Goal: Task Accomplishment & Management: Manage account settings

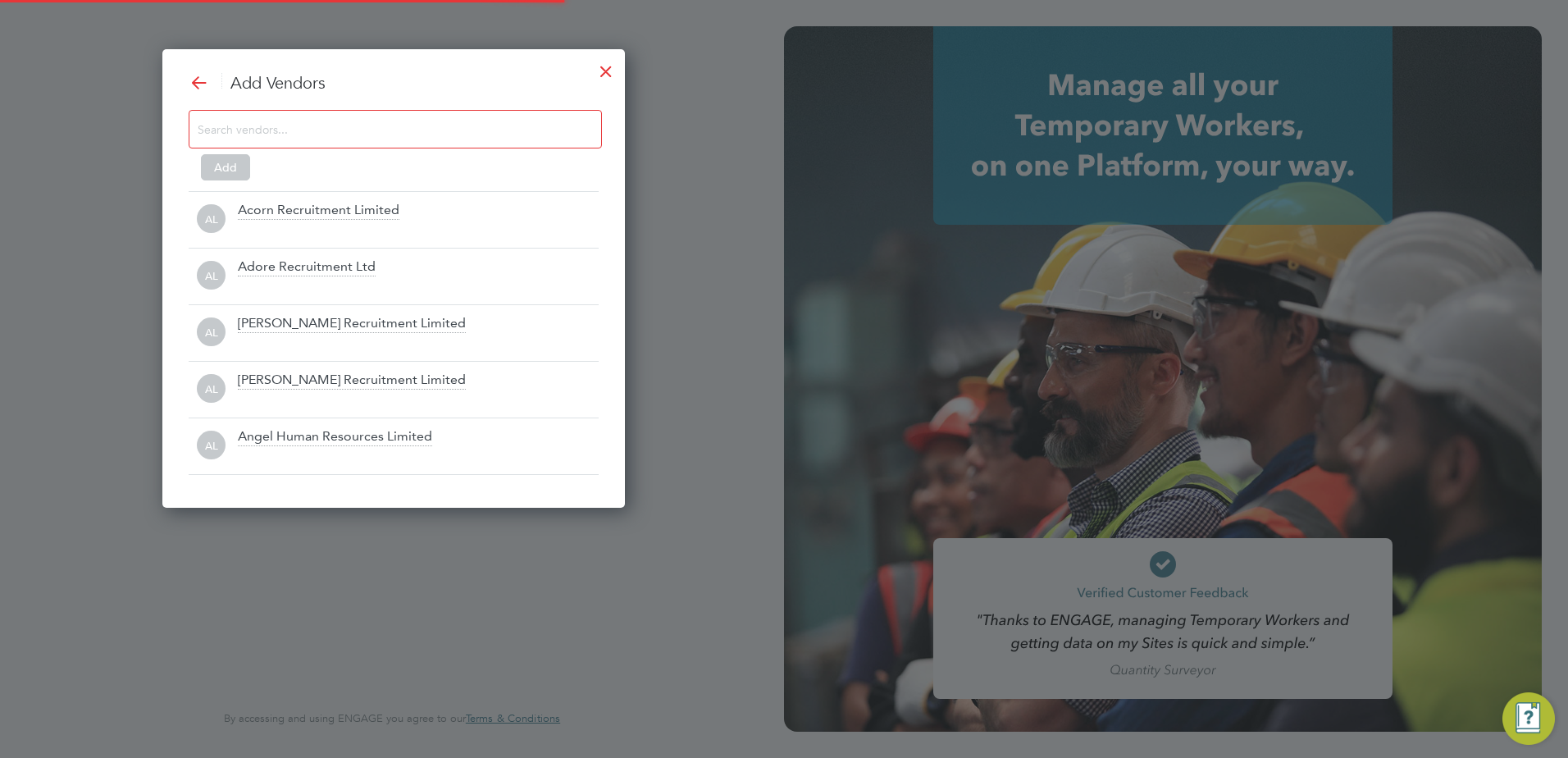
scroll to position [460, 463]
type input "[PERSON_NAME][EMAIL_ADDRESS][PERSON_NAME][DOMAIN_NAME]"
click at [615, 62] on div at bounding box center [606, 67] width 30 height 30
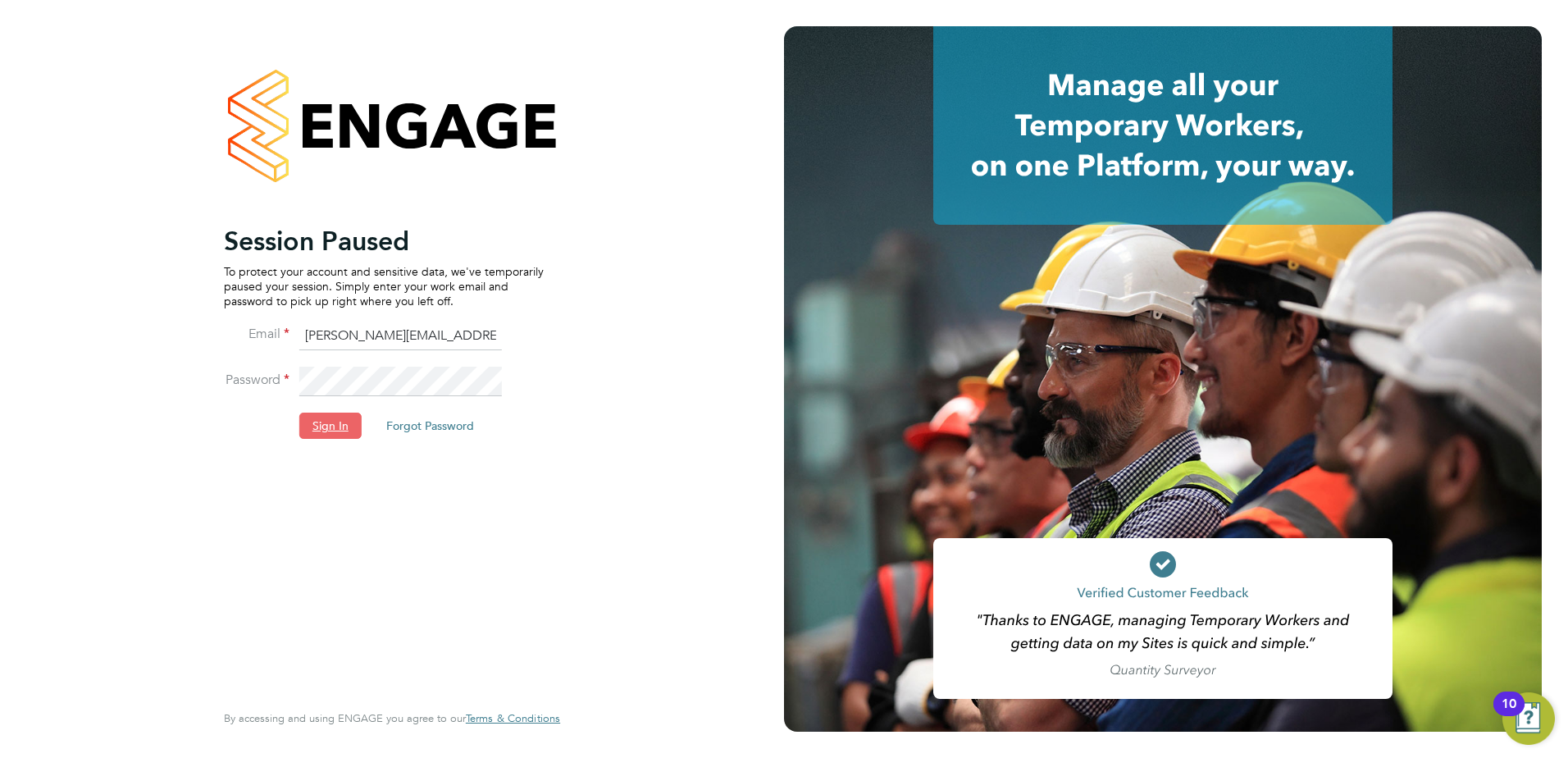
click at [335, 427] on button "Sign In" at bounding box center [331, 426] width 63 height 26
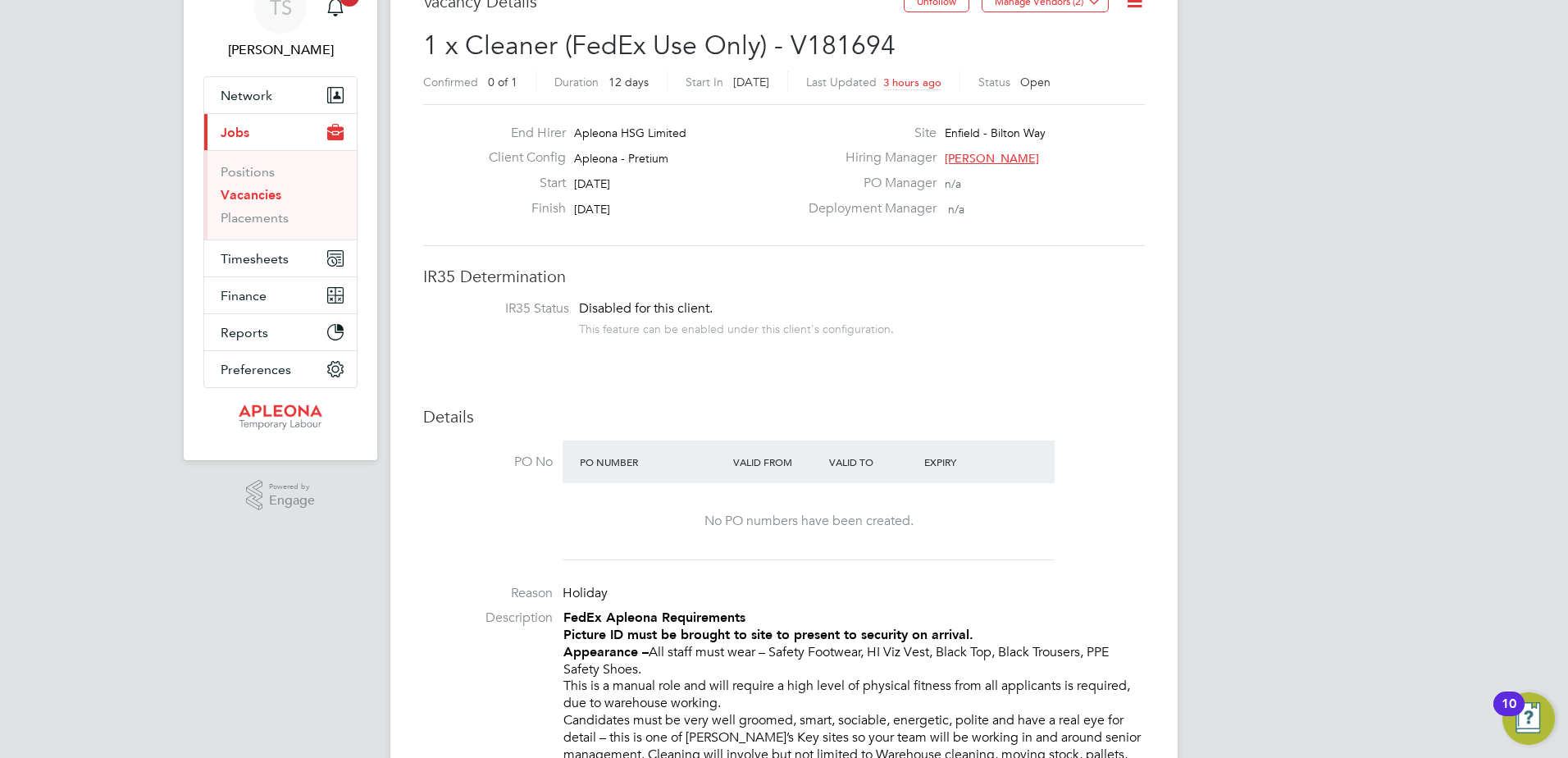
scroll to position [82, 0]
click at [257, 191] on link "Vacancies" at bounding box center [251, 194] width 61 height 15
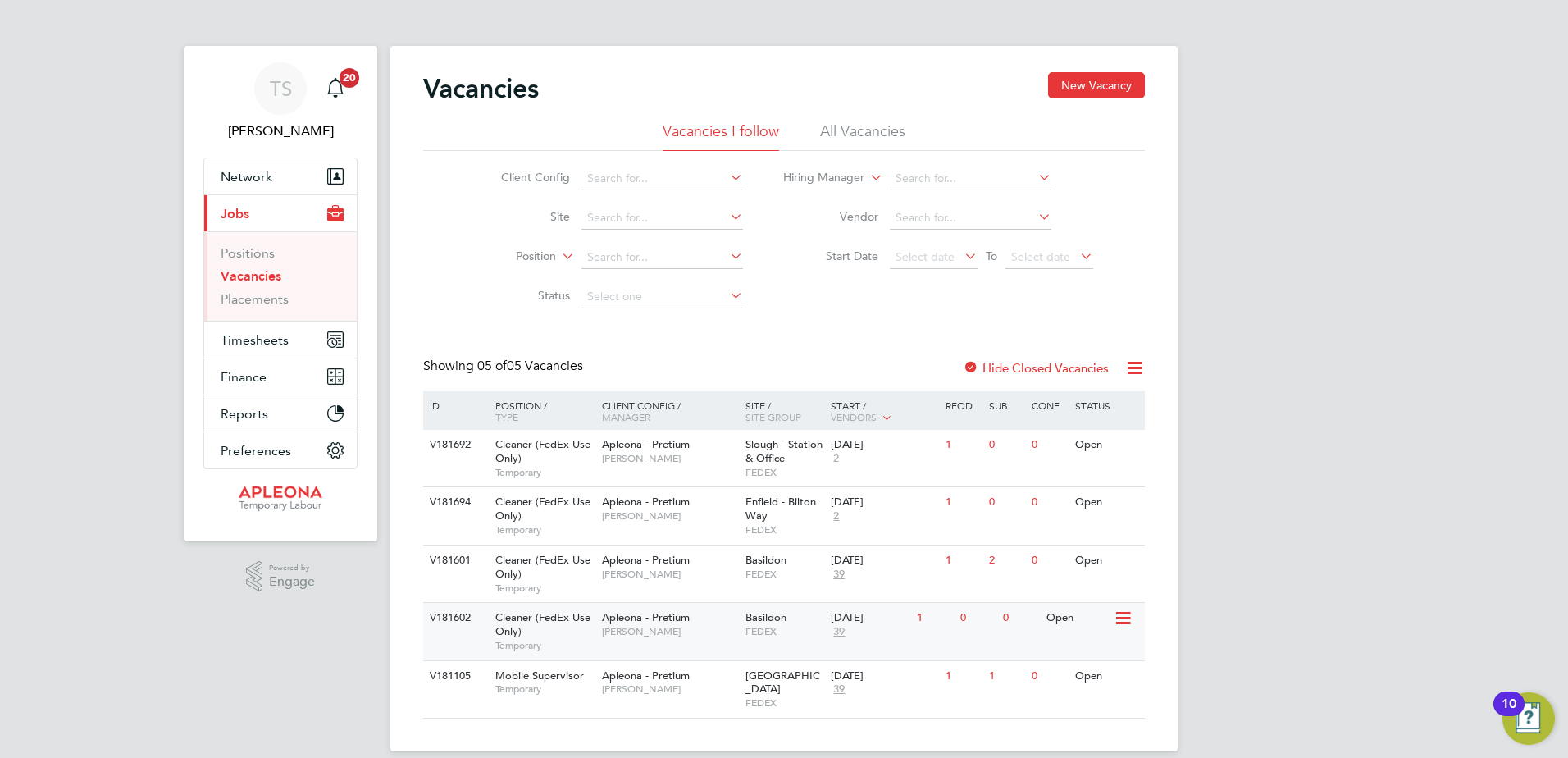
click at [854, 615] on div "[DATE]" at bounding box center [869, 618] width 78 height 14
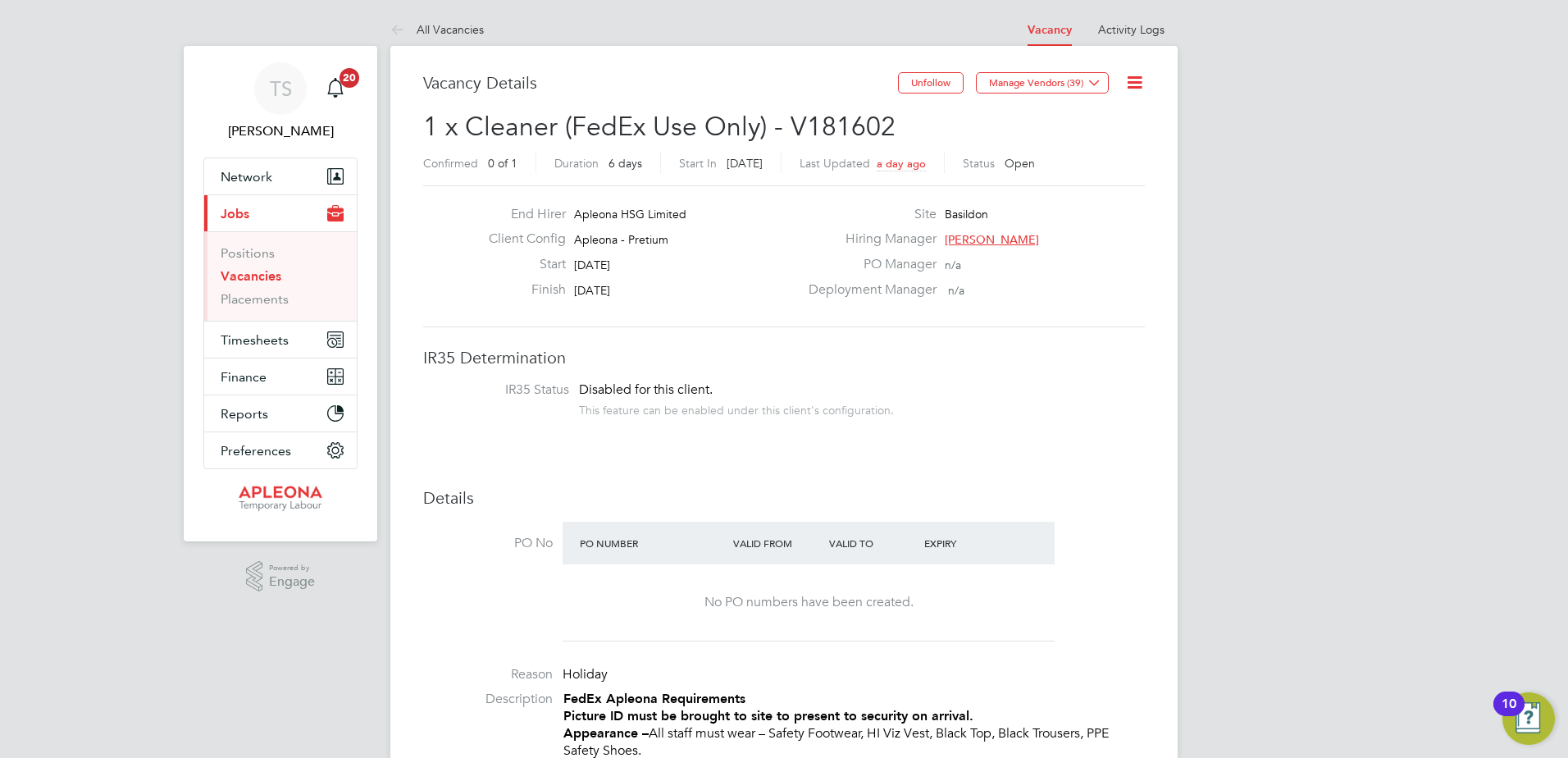
click at [1130, 91] on icon at bounding box center [1134, 82] width 20 height 20
click at [1083, 118] on li "Edit Vacancy" at bounding box center [1094, 121] width 95 height 23
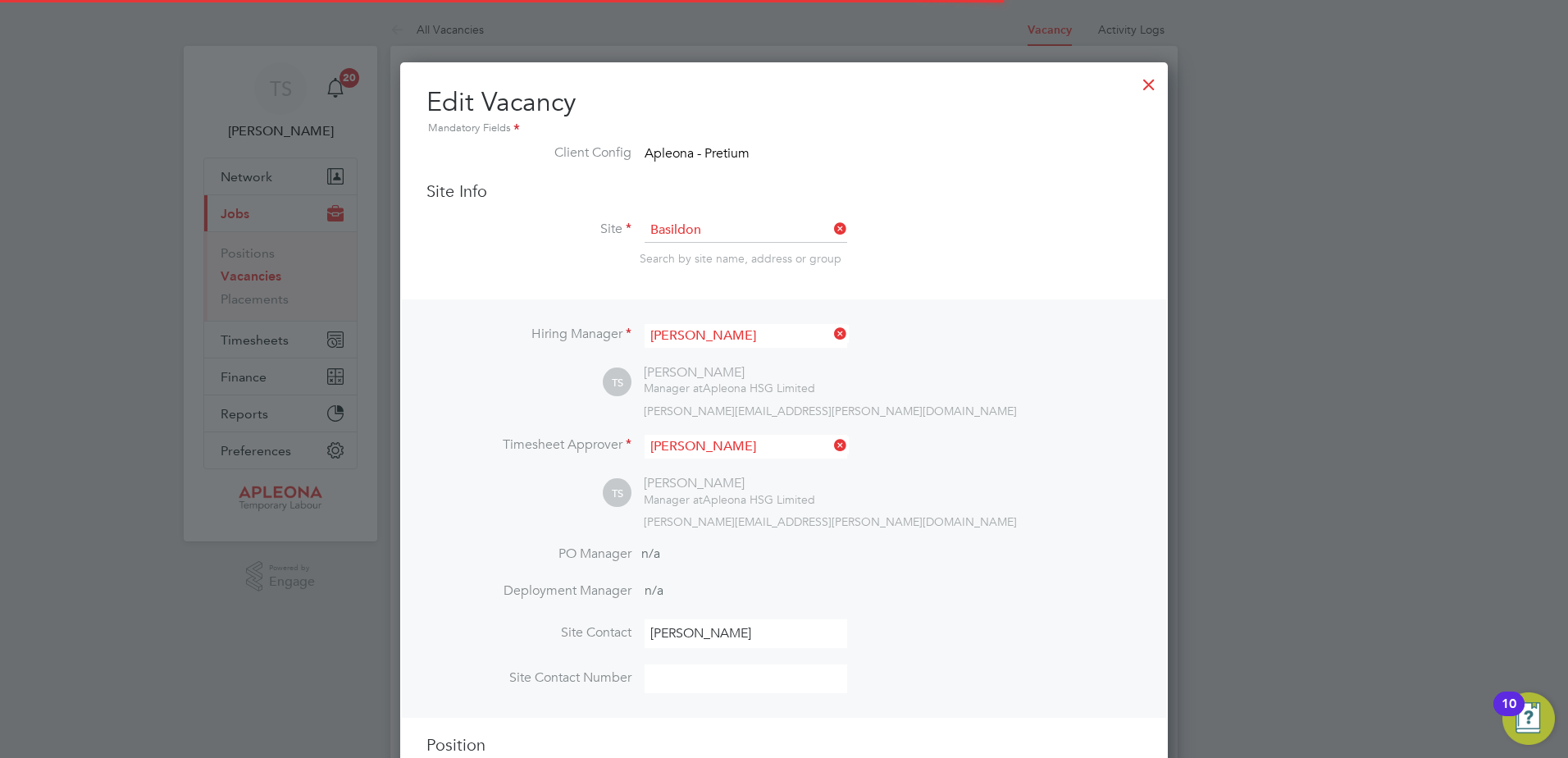
scroll to position [48, 86]
click at [1150, 81] on div at bounding box center [1149, 80] width 30 height 30
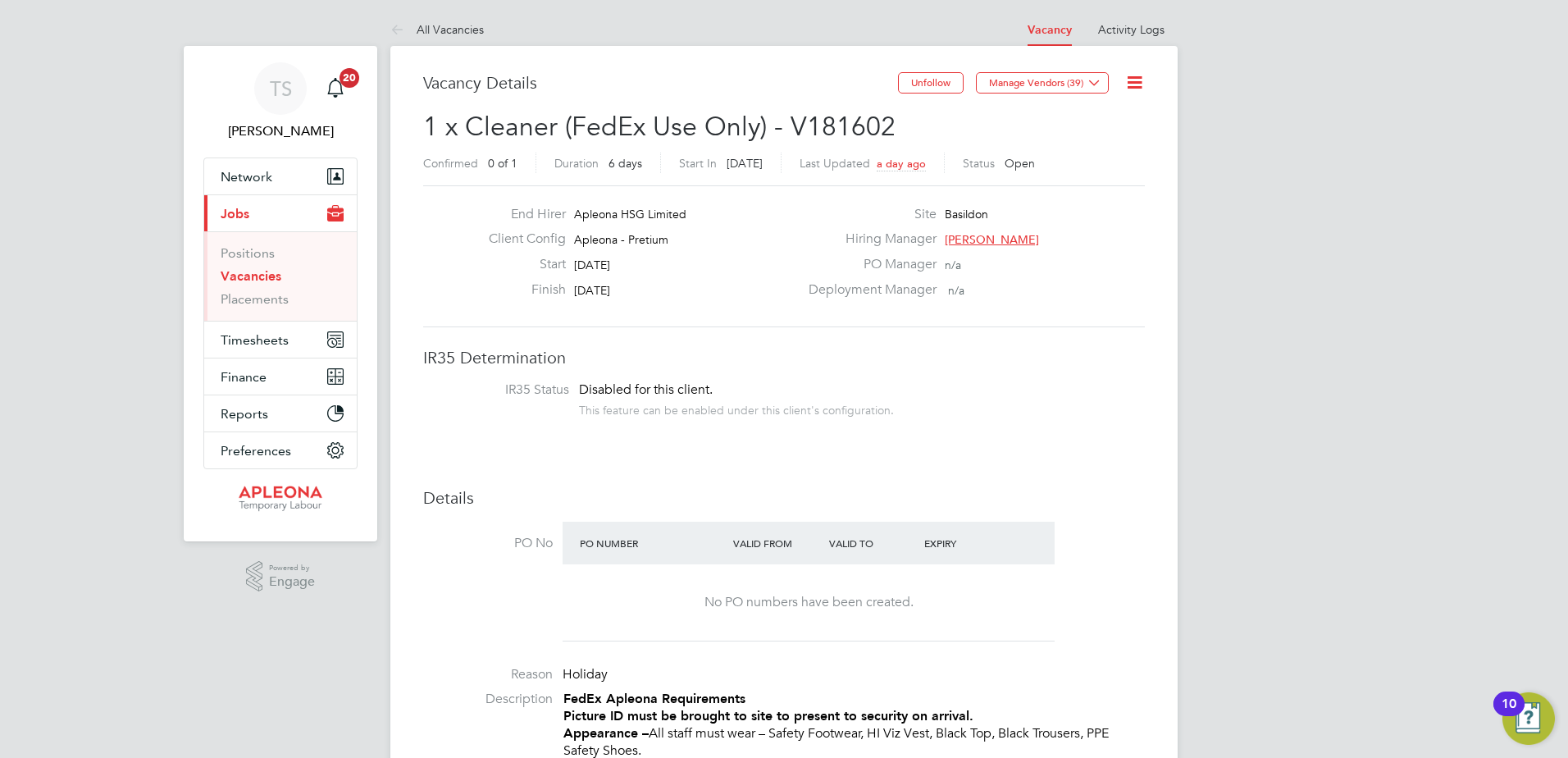
click at [1143, 73] on icon at bounding box center [1134, 82] width 20 height 20
click at [1074, 140] on li "Update Status" at bounding box center [1094, 144] width 95 height 23
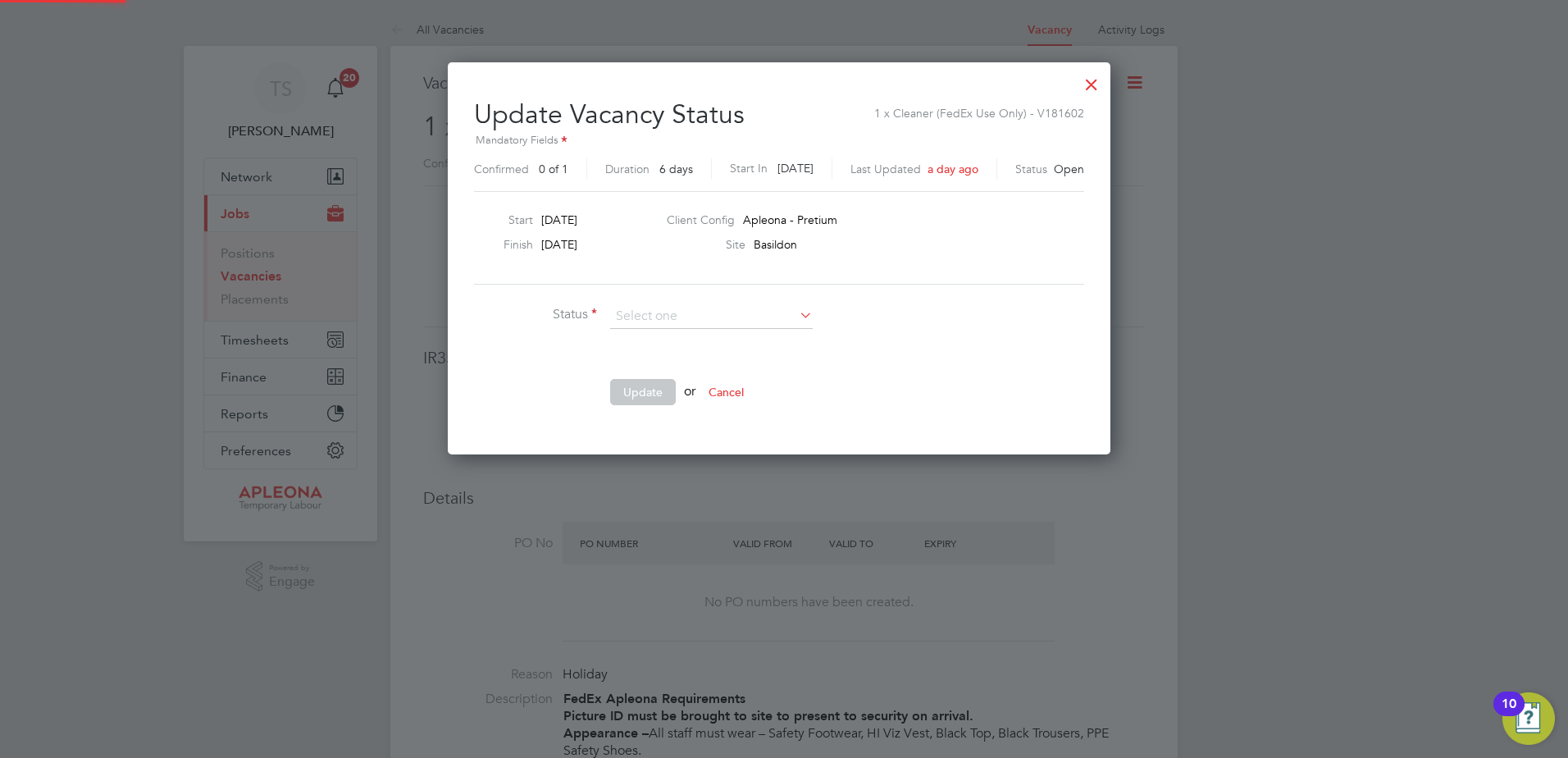
scroll to position [391, 672]
click at [653, 371] on li "Cancelled" at bounding box center [710, 381] width 204 height 21
type input "Cancelled"
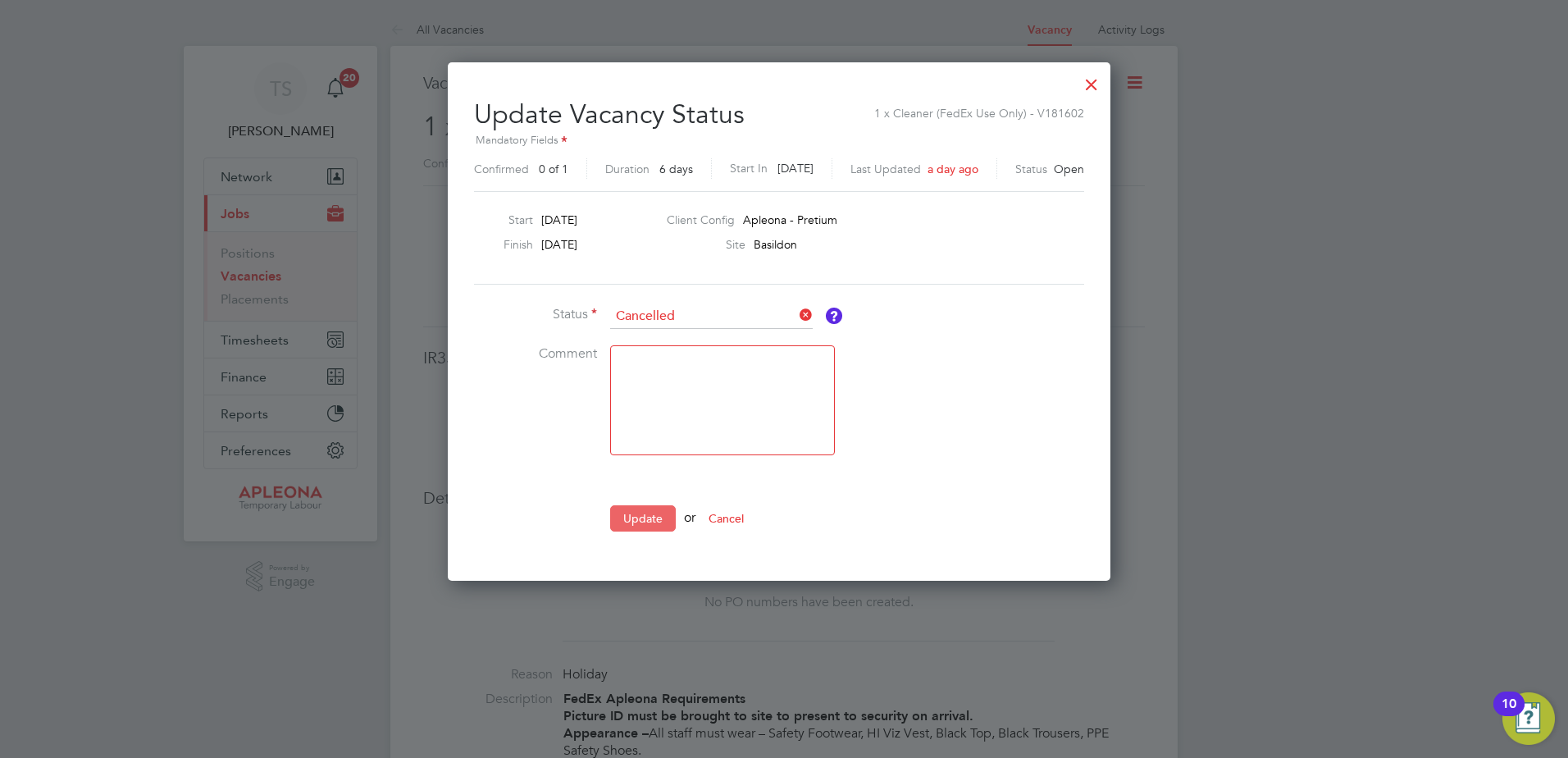
click at [642, 522] on button "Update" at bounding box center [643, 518] width 66 height 26
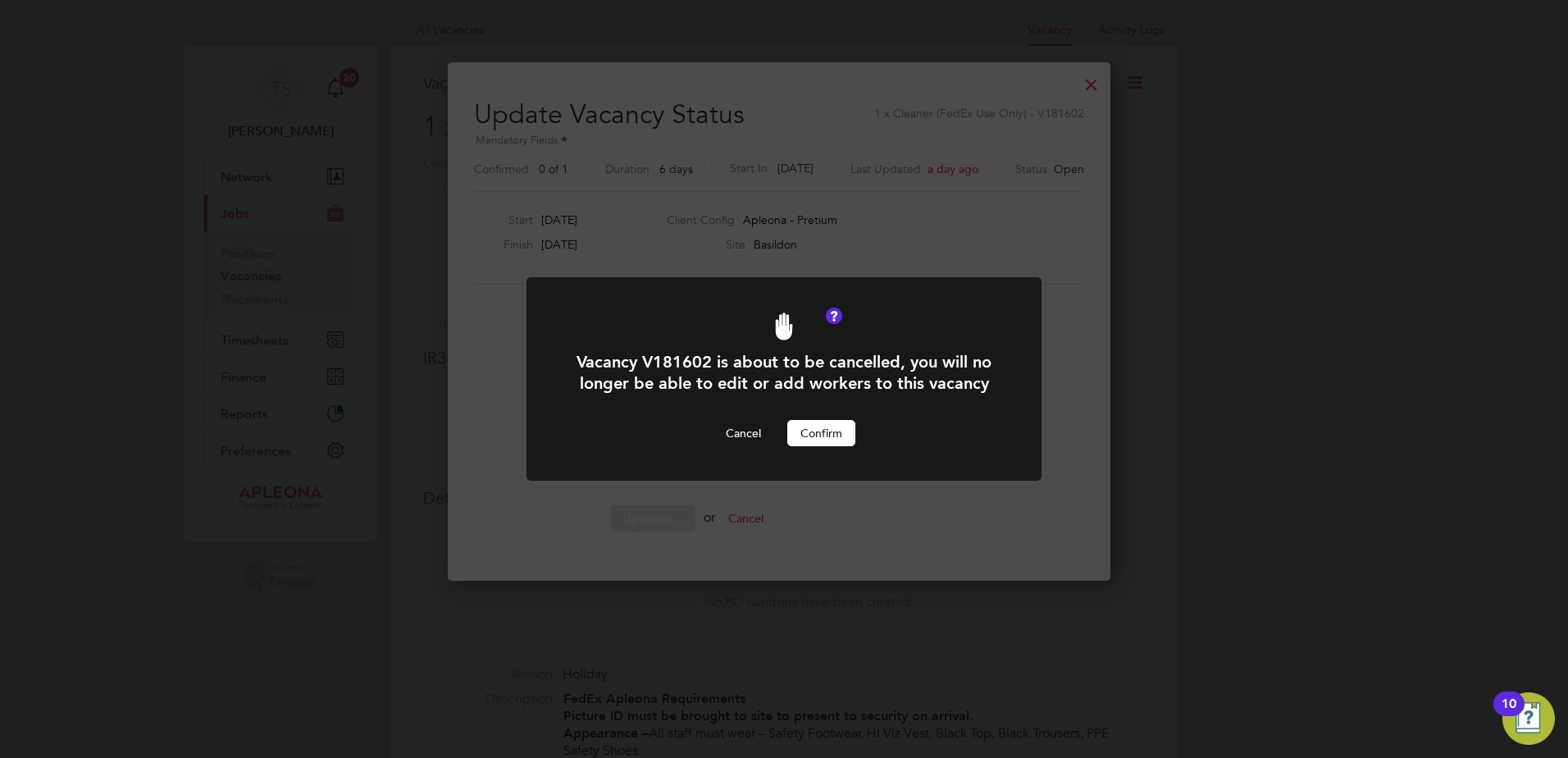
click at [832, 420] on button "Confirm" at bounding box center [821, 432] width 68 height 26
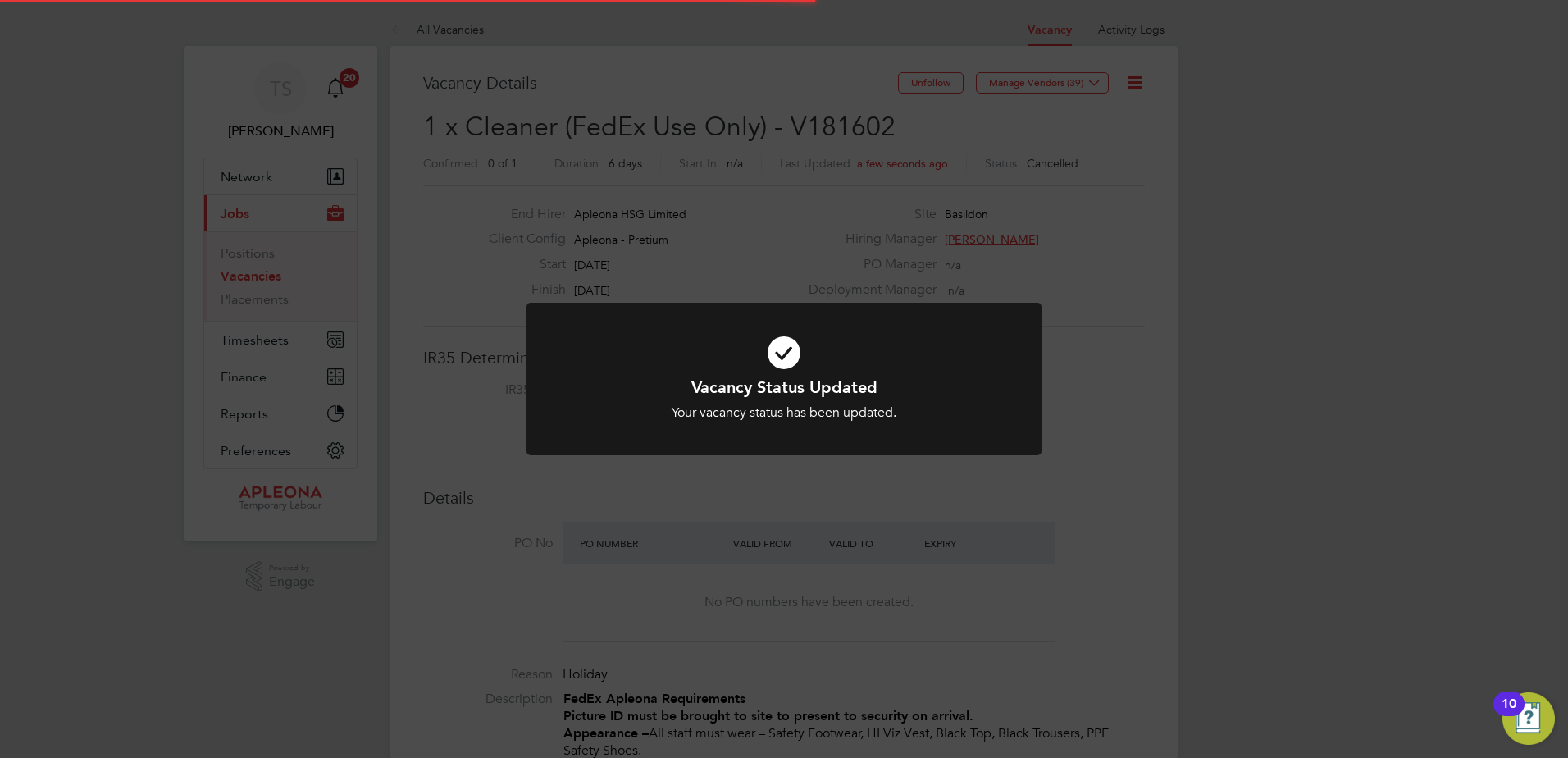
scroll to position [48, 115]
click at [1063, 489] on div "Vacancy Status Updated Your vacancy status has been updated. Cancel Okay" at bounding box center [784, 379] width 1568 height 758
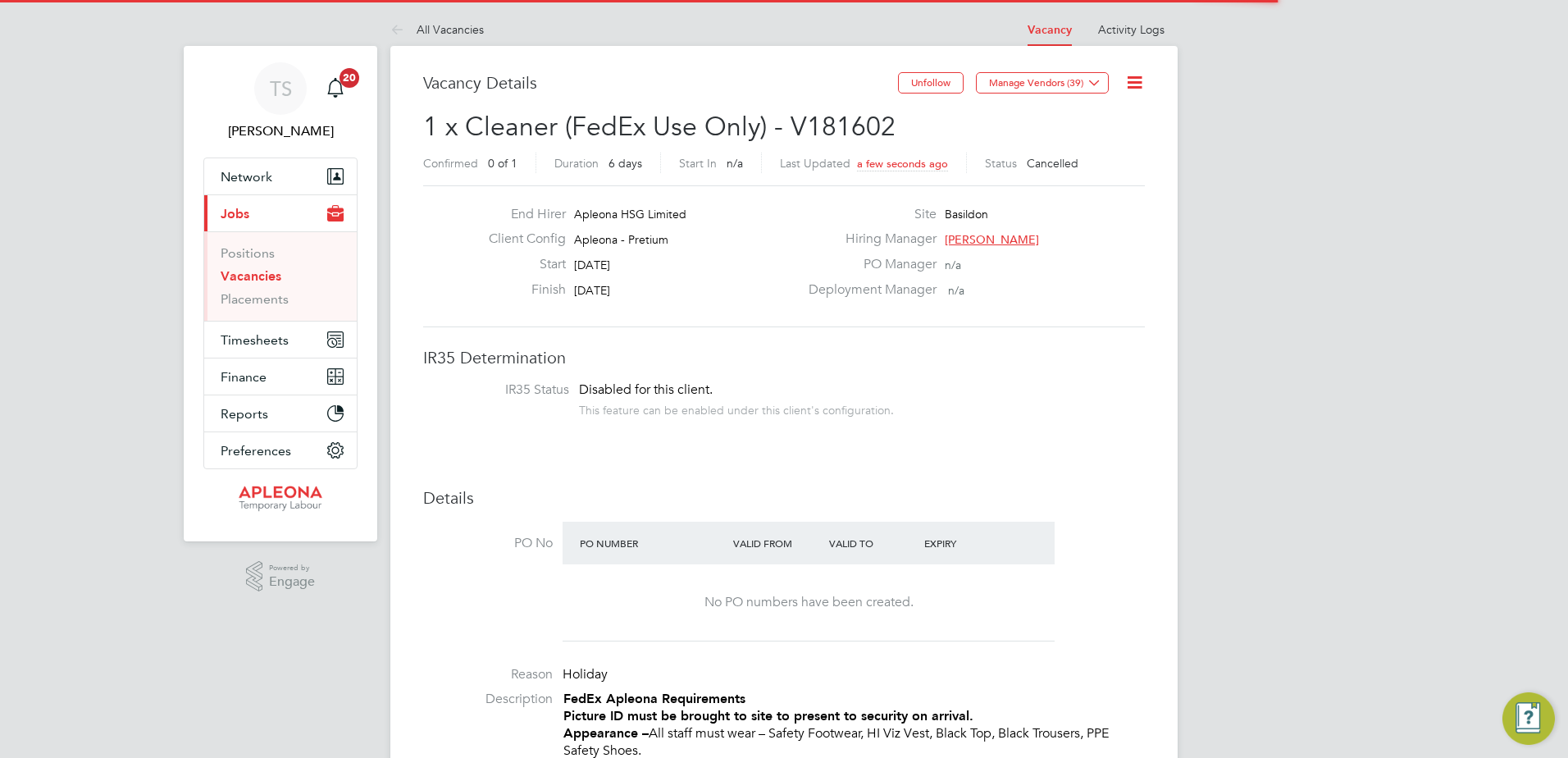
scroll to position [48, 115]
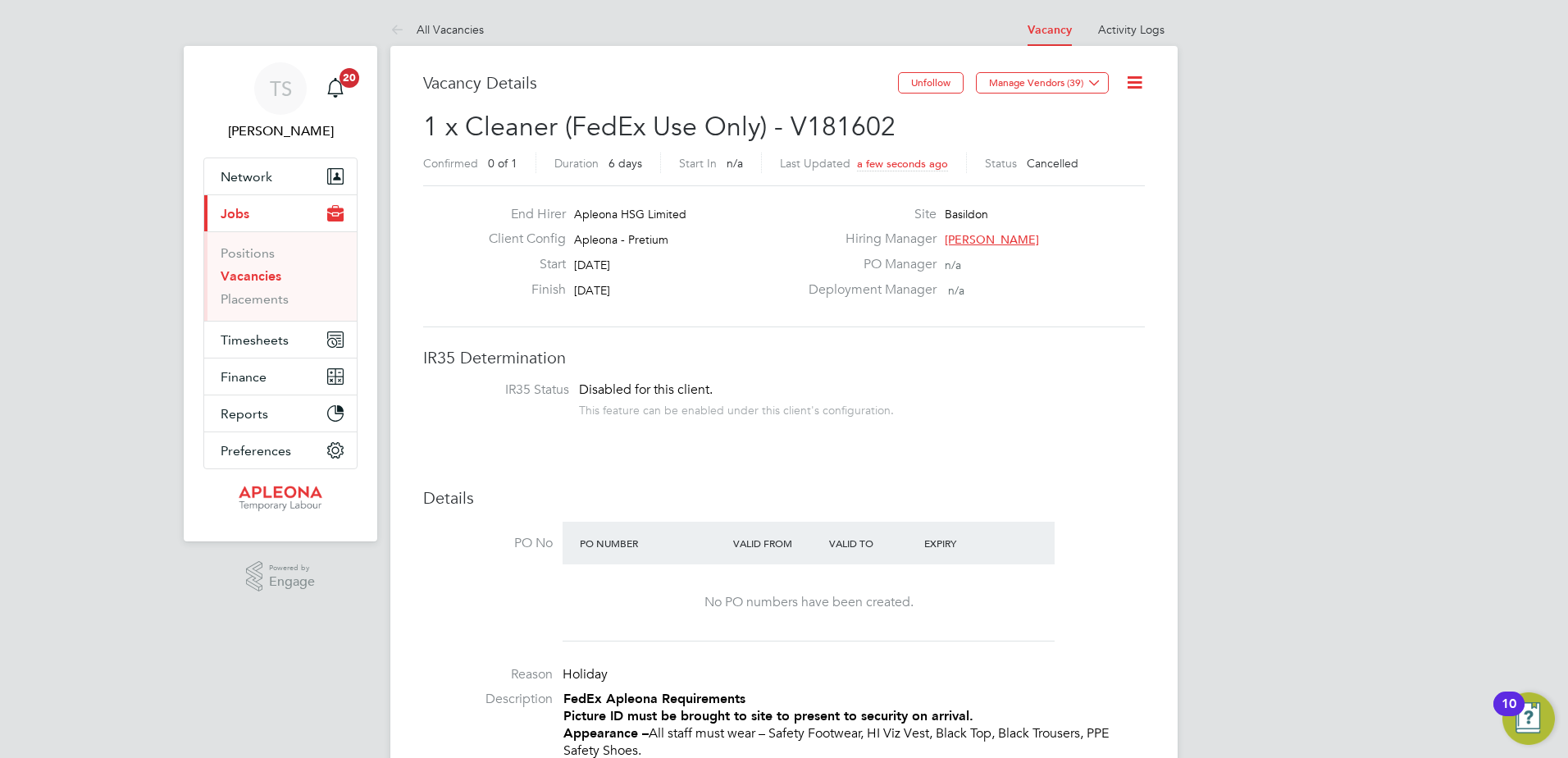
click at [254, 277] on link "Vacancies" at bounding box center [251, 276] width 61 height 15
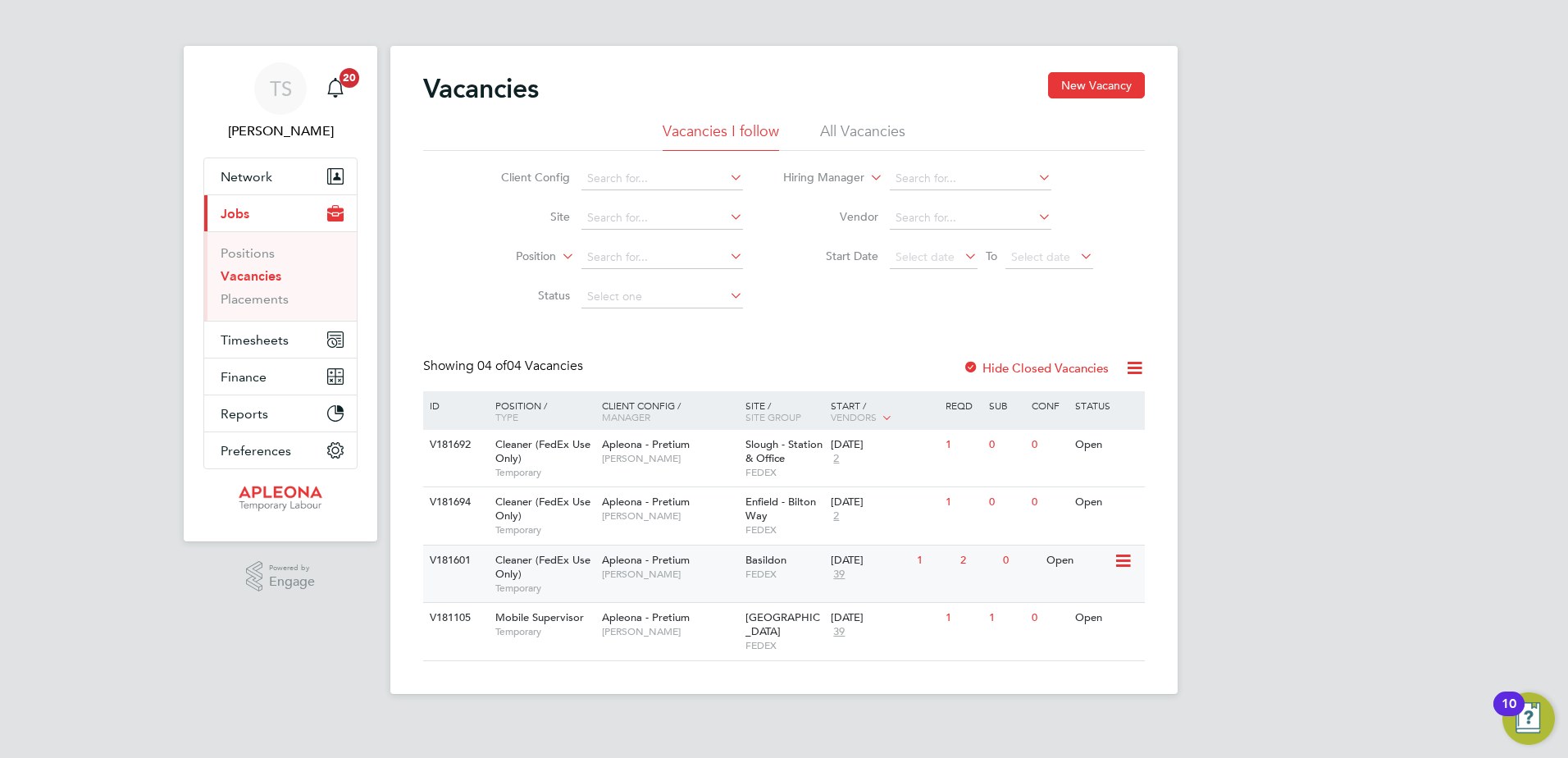
click at [1116, 560] on icon at bounding box center [1121, 561] width 16 height 19
click at [1072, 599] on li "View Details" at bounding box center [1082, 598] width 95 height 23
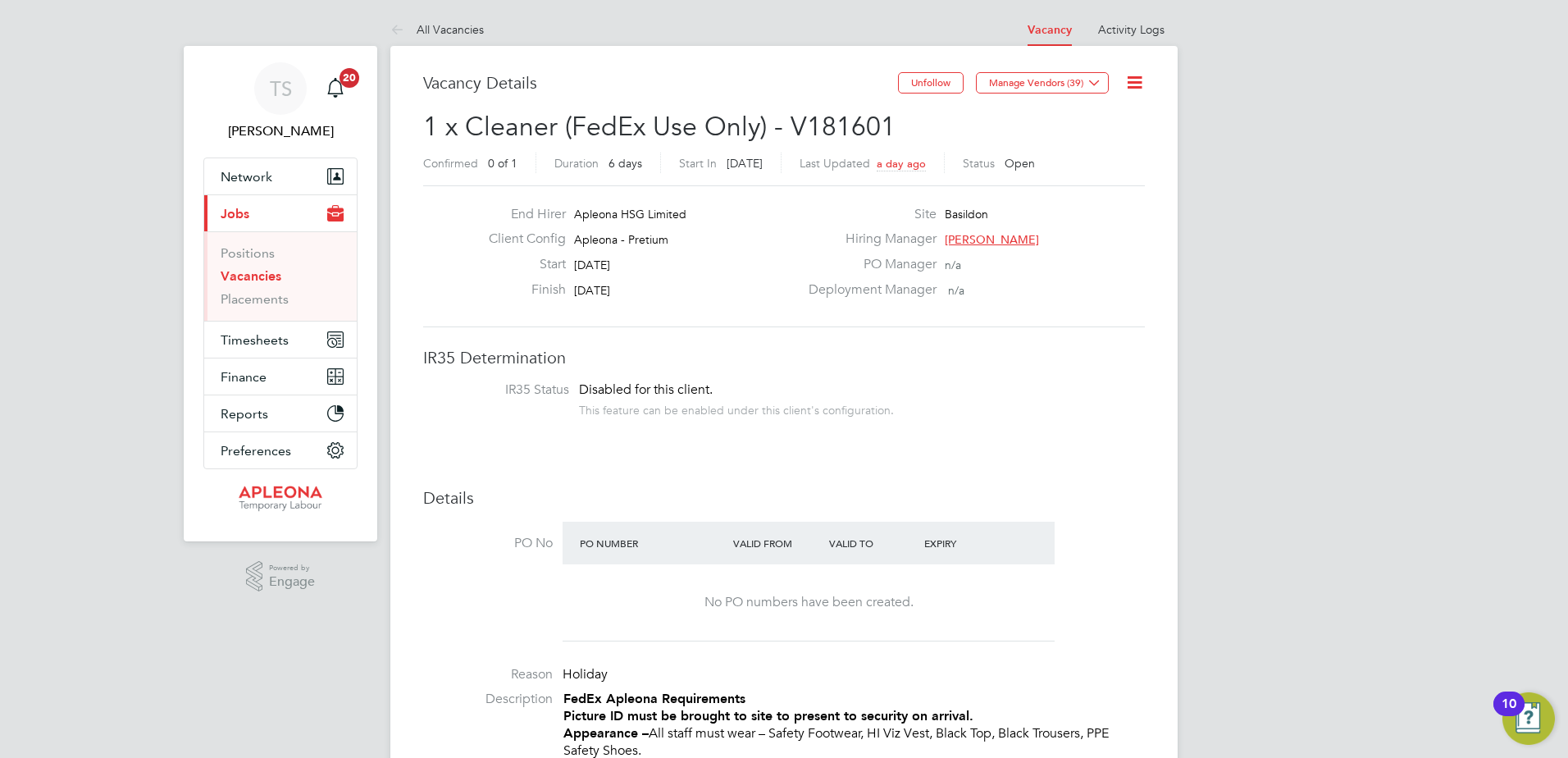
click at [1134, 85] on icon at bounding box center [1134, 82] width 20 height 20
click at [1081, 116] on li "Edit Vacancy" at bounding box center [1094, 121] width 95 height 23
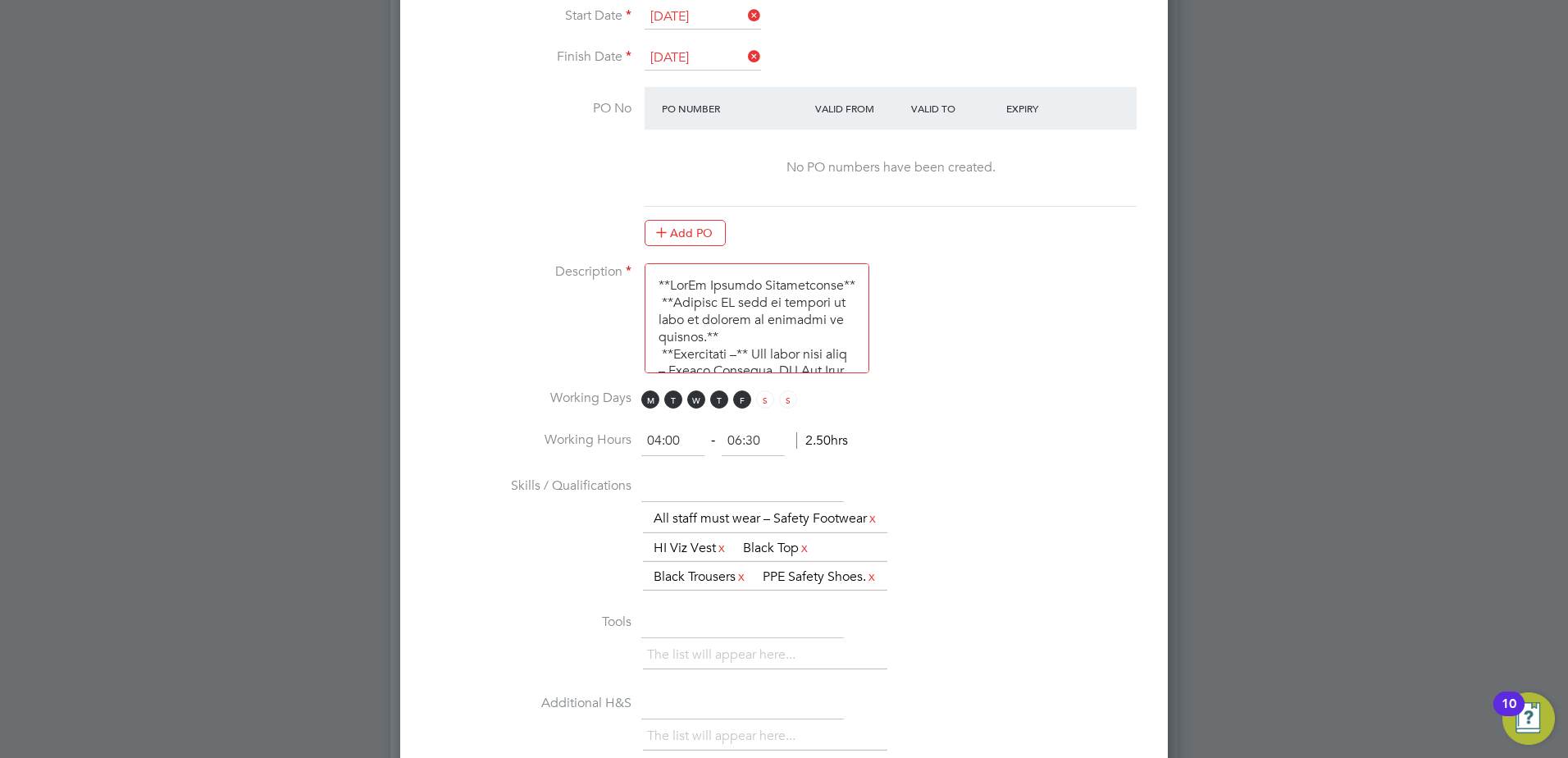
scroll to position [984, 0]
drag, startPoint x: 659, startPoint y: 439, endPoint x: 642, endPoint y: 439, distance: 17.0
click at [642, 439] on input "04:00" at bounding box center [672, 440] width 63 height 30
type input "13:00"
click at [741, 441] on input "06:30" at bounding box center [753, 440] width 63 height 30
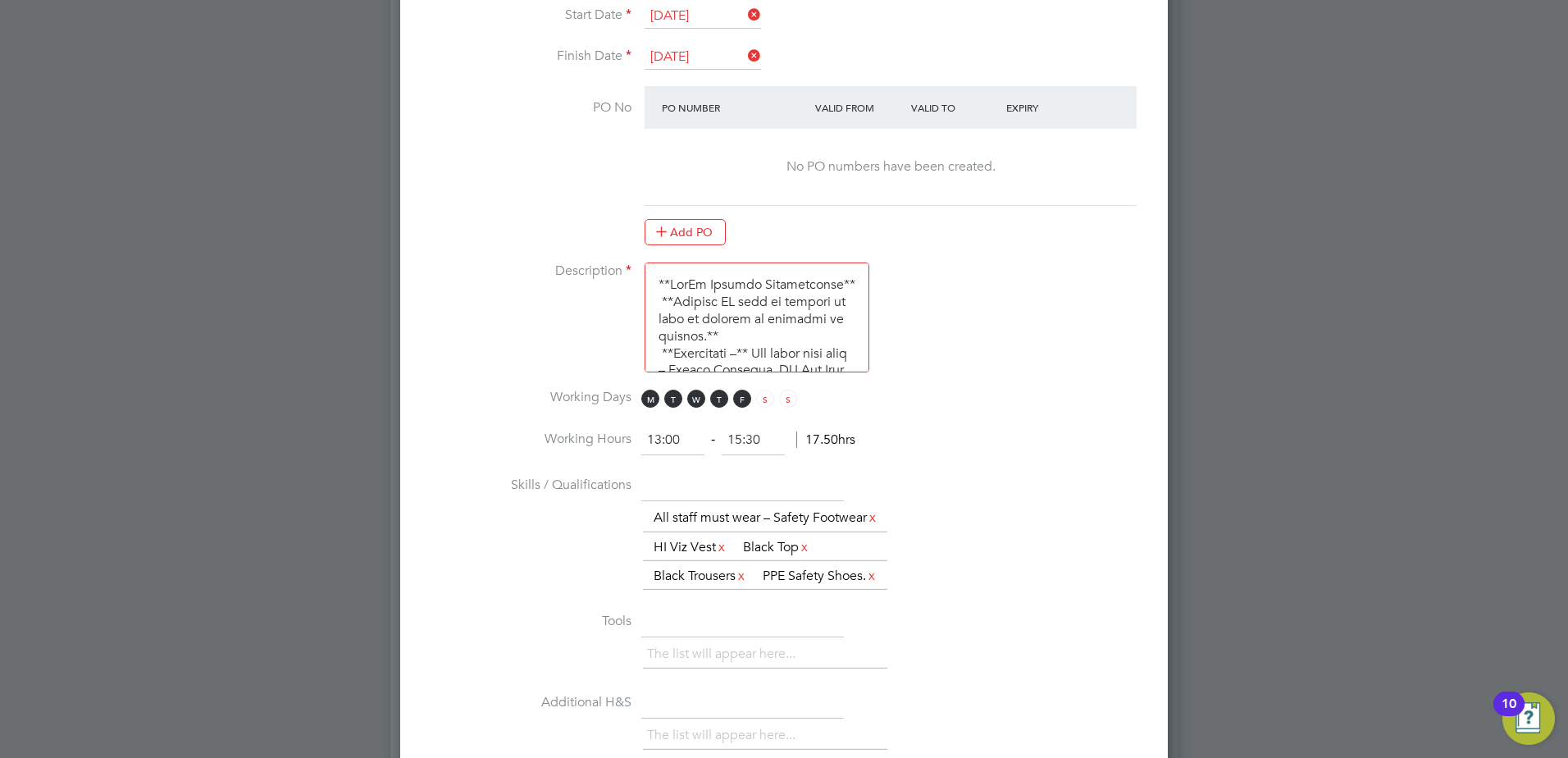
type input "15:30"
click at [800, 455] on div "13:00 ‐ 15:30 17.50hrs" at bounding box center [748, 440] width 214 height 30
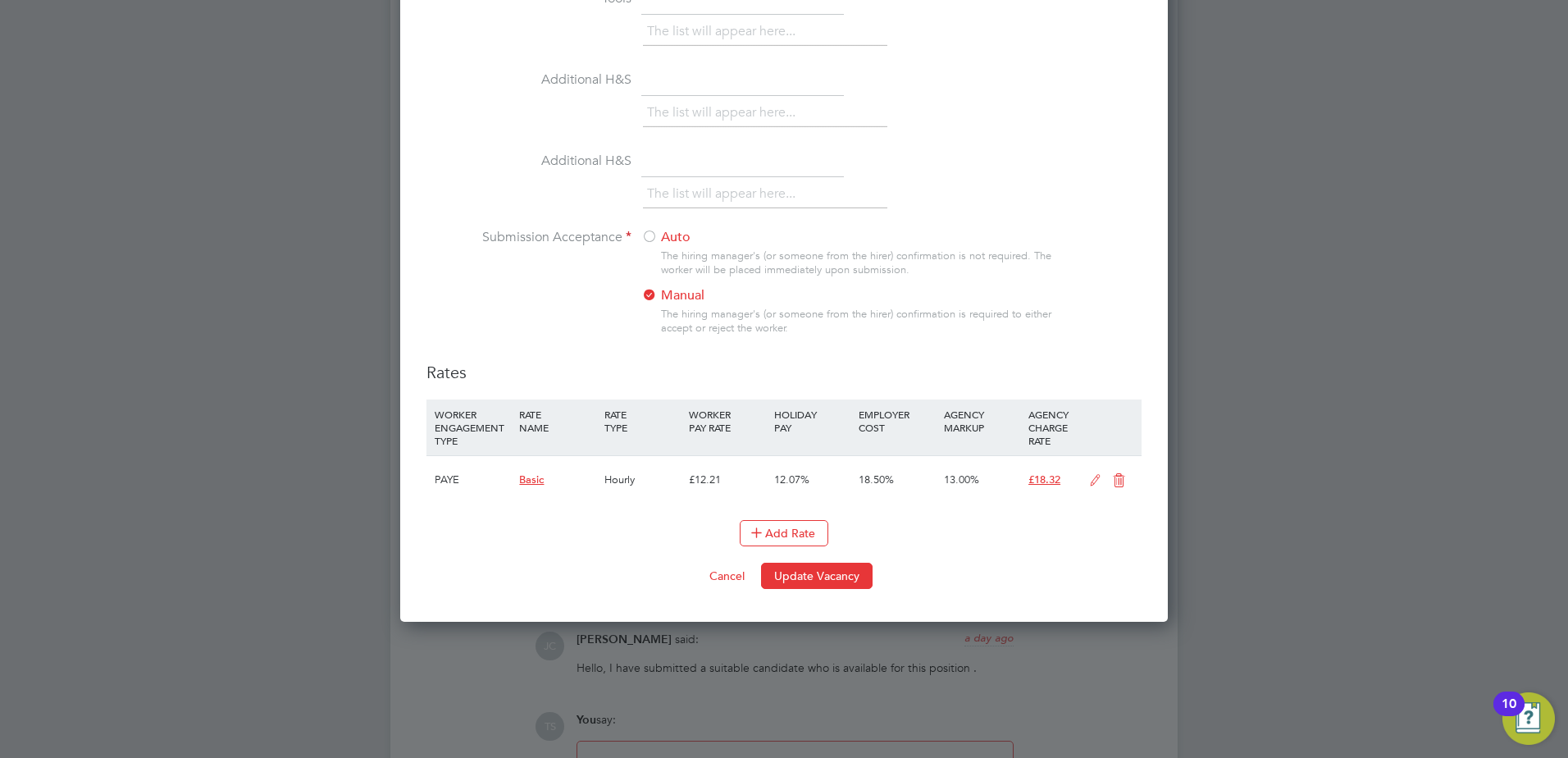
scroll to position [1640, 0]
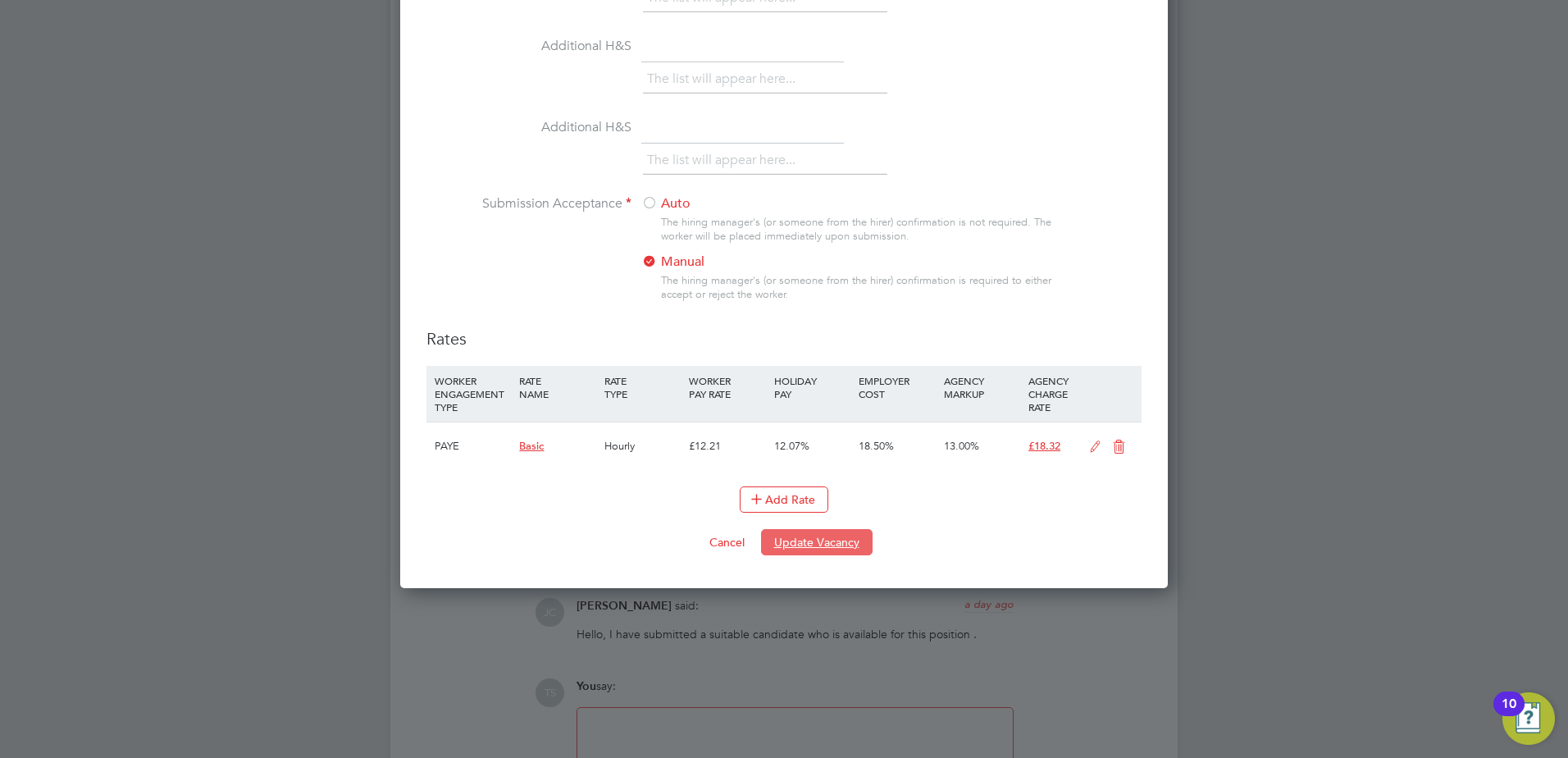
click at [820, 555] on button "Update Vacancy" at bounding box center [817, 541] width 112 height 26
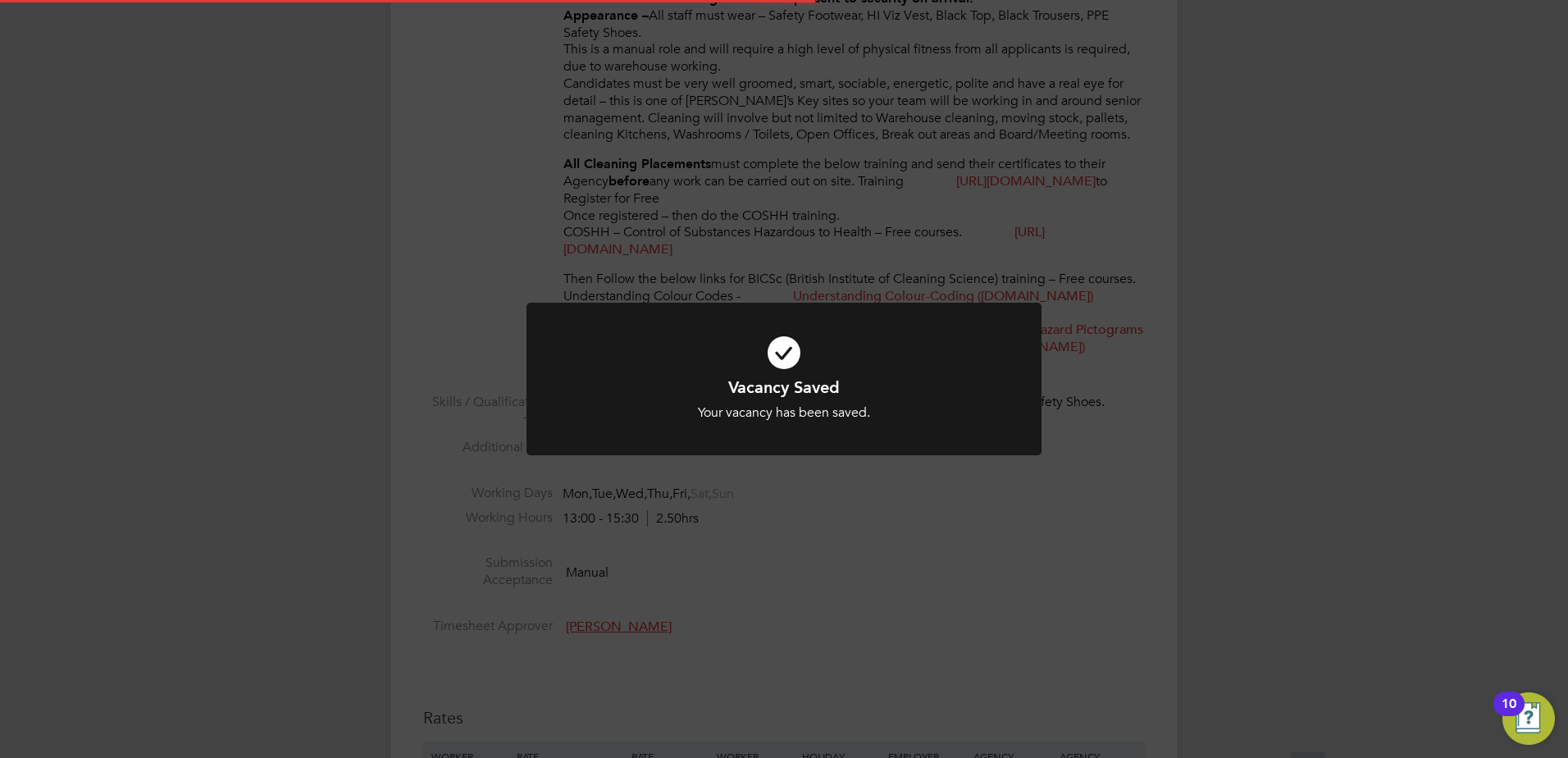
scroll to position [3, 0]
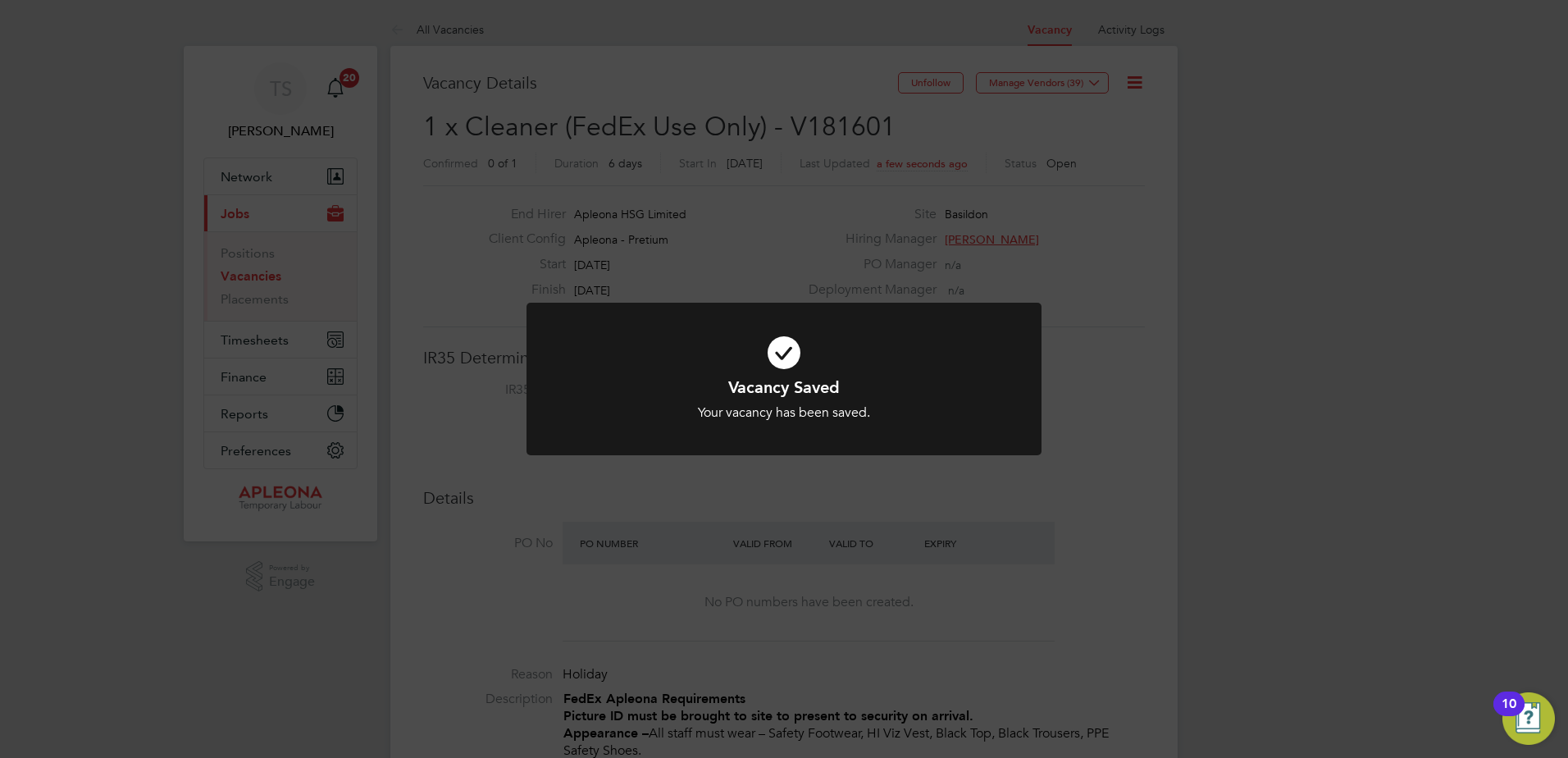
click at [1118, 272] on div "Vacancy Saved Your vacancy has been saved. Cancel Okay" at bounding box center [784, 379] width 1568 height 758
